Goal: Navigation & Orientation: Understand site structure

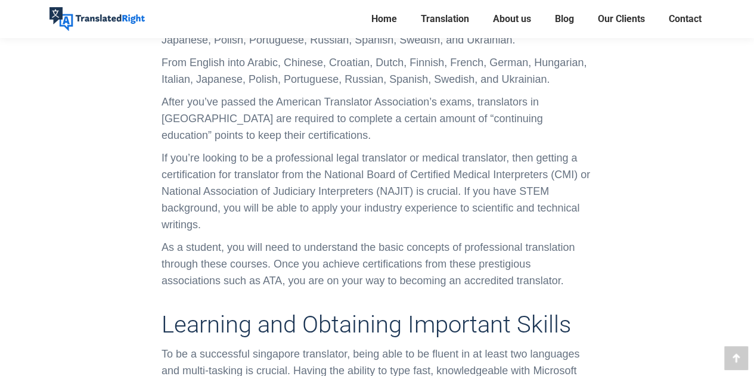
scroll to position [1325, 0]
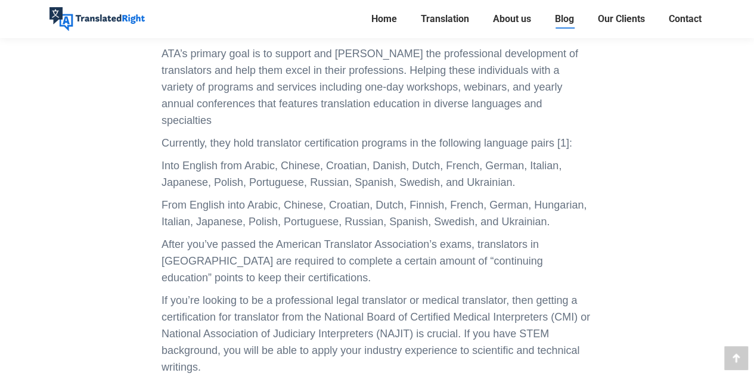
click at [555, 23] on span "Blog" at bounding box center [564, 19] width 19 height 12
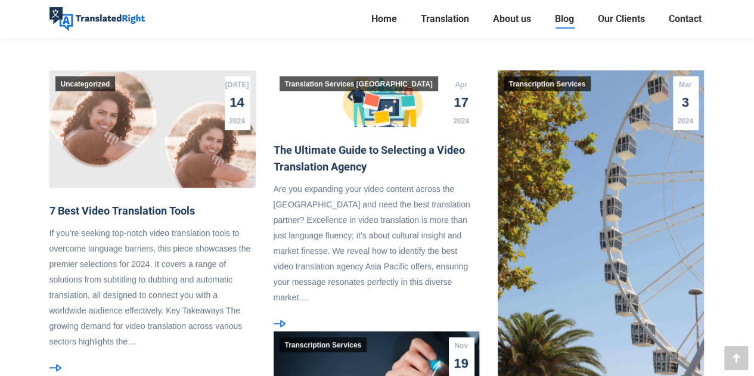
scroll to position [224, 0]
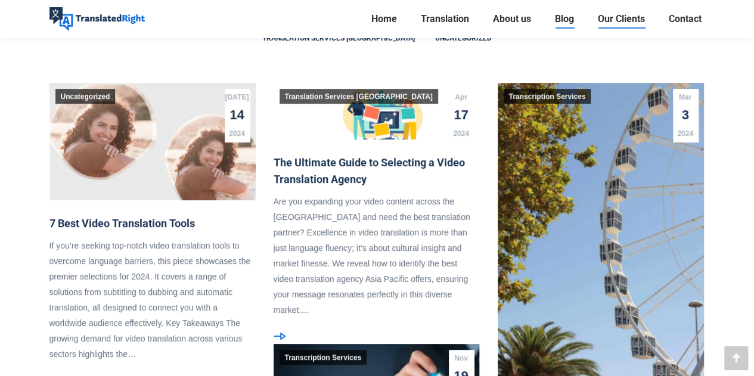
click at [610, 16] on span "Our Clients" at bounding box center [621, 19] width 47 height 12
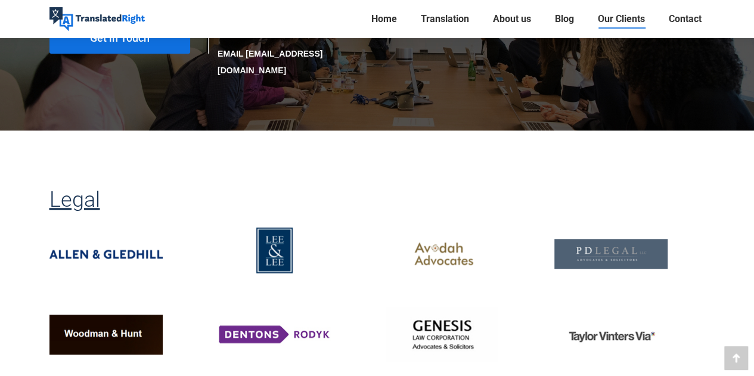
scroll to position [217, 0]
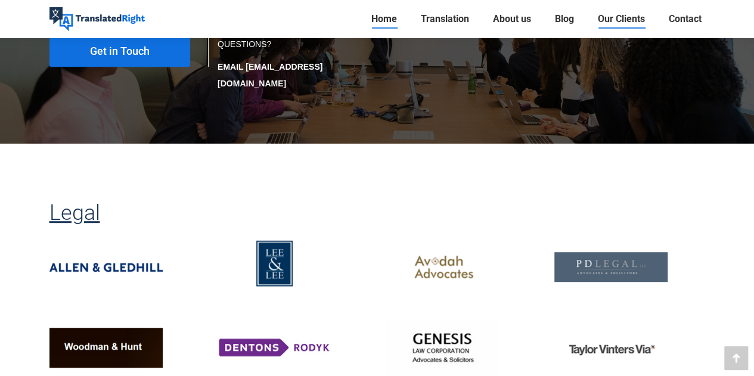
click at [384, 23] on span "Home" at bounding box center [384, 19] width 26 height 12
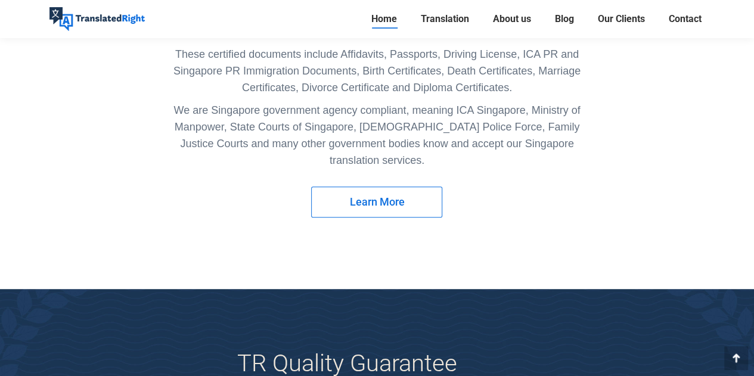
scroll to position [2473, 0]
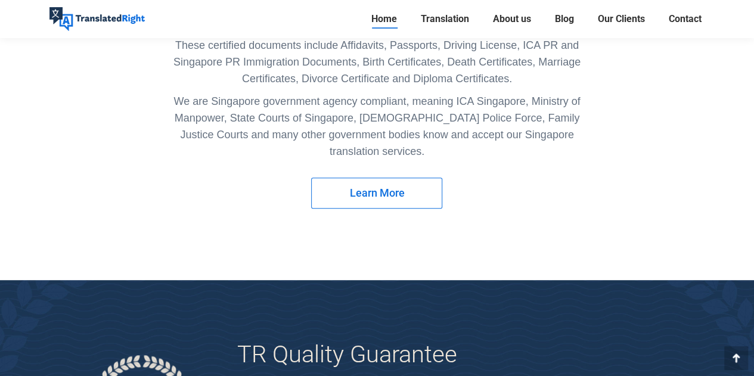
click at [358, 187] on span "Learn More" at bounding box center [376, 193] width 55 height 12
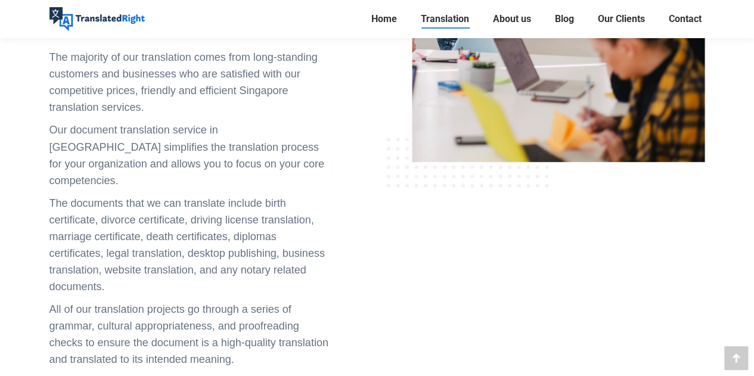
scroll to position [998, 0]
